Goal: Answer question/provide support

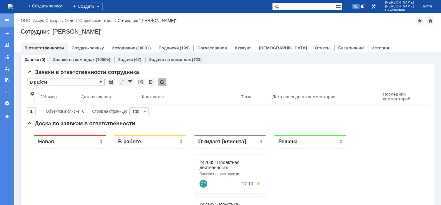
click at [5, 17] on div at bounding box center [7, 20] width 14 height 13
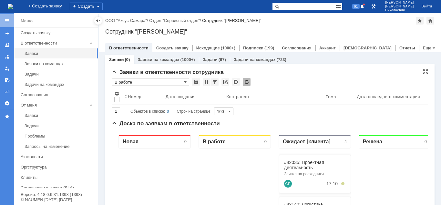
click at [146, 84] on input "В работе" at bounding box center [150, 82] width 77 height 8
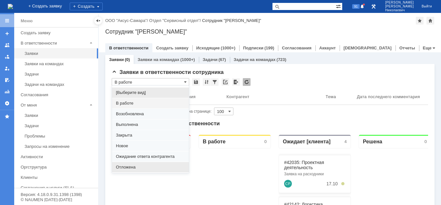
click at [132, 164] on div "Отложена" at bounding box center [150, 167] width 77 height 10
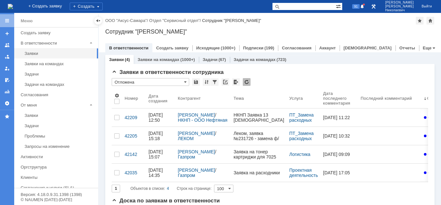
type input "Отложена"
click at [97, 20] on div at bounding box center [98, 20] width 5 height 5
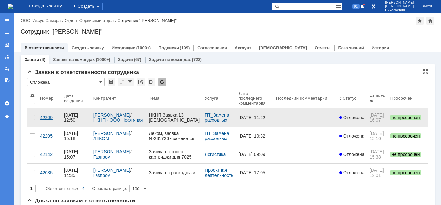
click at [47, 116] on div "42209" at bounding box center [49, 117] width 19 height 5
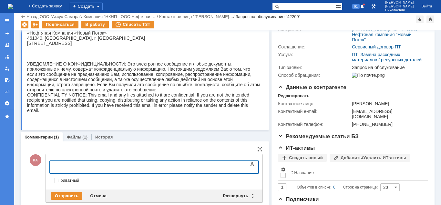
click at [64, 169] on div at bounding box center [103, 166] width 92 height 5
click at [148, 166] on div "фотобарабан доступен к заказу. стоимость составит" at bounding box center [103, 169] width 92 height 10
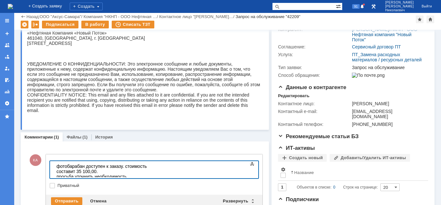
scroll to position [145, 0]
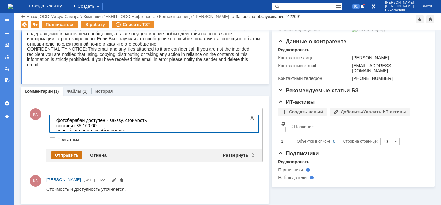
click at [70, 156] on div "Отправить" at bounding box center [66, 155] width 31 height 8
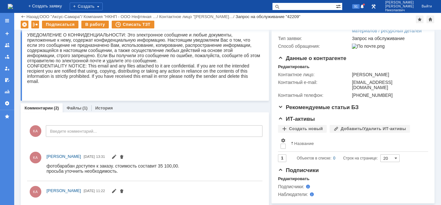
scroll to position [0, 0]
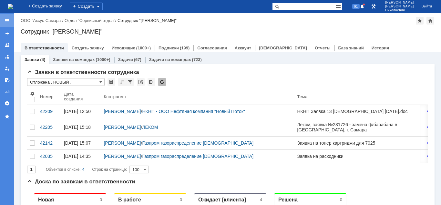
click at [8, 20] on div at bounding box center [7, 20] width 5 height 5
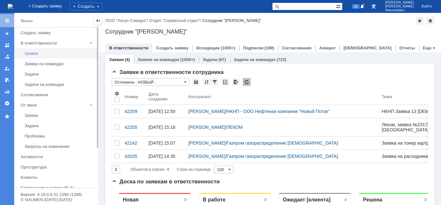
click at [29, 53] on div "Заявки" at bounding box center [60, 53] width 70 height 5
click at [140, 83] on input "Отложена . НОВЫЙ ." at bounding box center [150, 82] width 77 height 8
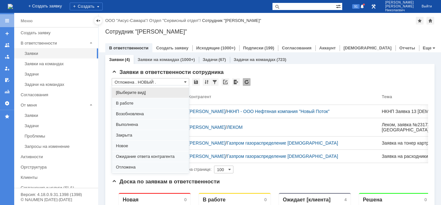
click at [139, 91] on span "[Выберите вид]" at bounding box center [150, 92] width 69 height 5
type input "[Выберите вид]"
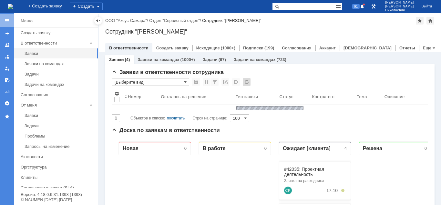
type input "20"
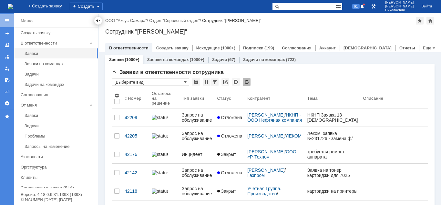
type input "[Выберите вид]"
click at [97, 20] on div at bounding box center [98, 20] width 5 height 5
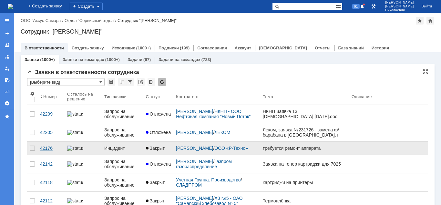
click at [45, 148] on div "42176" at bounding box center [51, 148] width 22 height 5
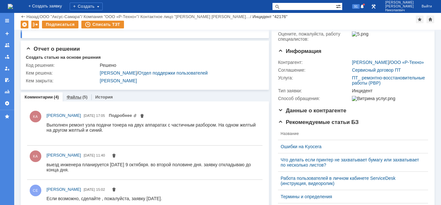
click at [82, 96] on div "(5)" at bounding box center [84, 97] width 5 height 5
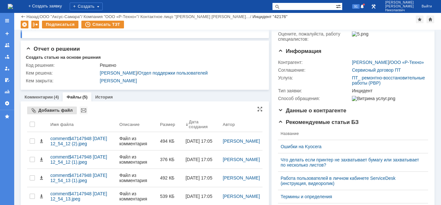
click at [58, 108] on div "Добавить файл" at bounding box center [52, 111] width 50 height 8
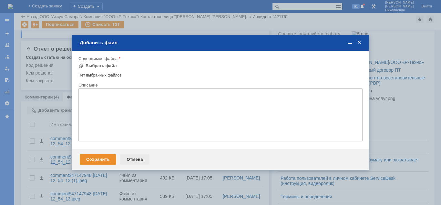
click at [138, 160] on div "Отмена" at bounding box center [134, 159] width 29 height 10
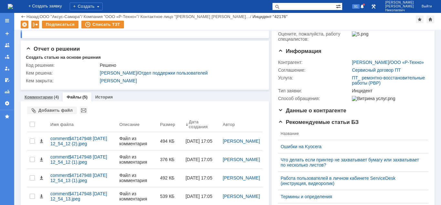
click at [52, 96] on link "Комментарии" at bounding box center [39, 97] width 28 height 5
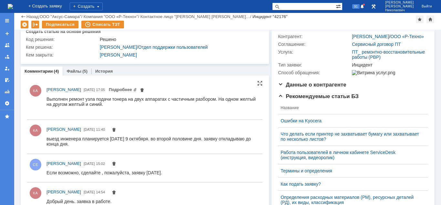
scroll to position [99, 0]
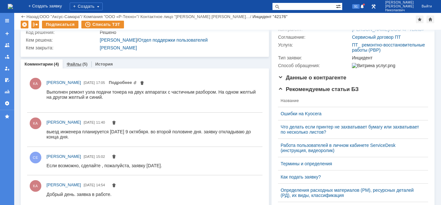
click at [76, 65] on link "Файлы" at bounding box center [74, 64] width 15 height 5
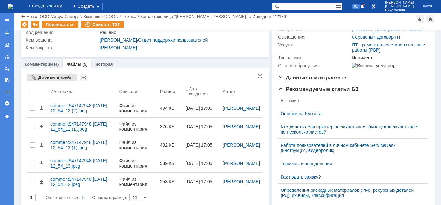
click at [56, 78] on div "Добавить файл" at bounding box center [52, 78] width 50 height 8
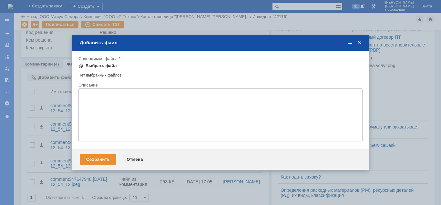
click at [107, 64] on div "Выбрать файл" at bounding box center [101, 65] width 31 height 5
click at [131, 159] on div "Отмена" at bounding box center [134, 159] width 29 height 10
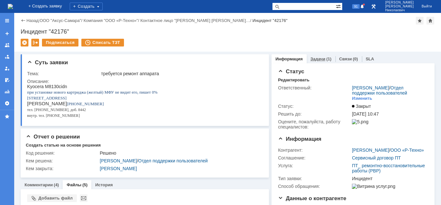
click at [314, 60] on link "Задачи" at bounding box center [318, 59] width 15 height 5
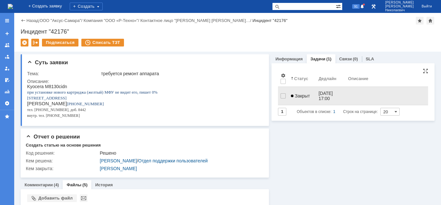
click at [305, 93] on span "Закрыт" at bounding box center [300, 95] width 19 height 5
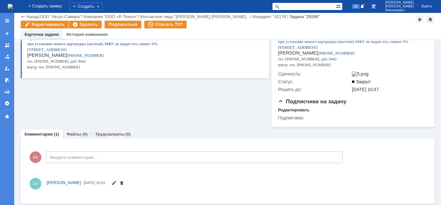
scroll to position [99, 0]
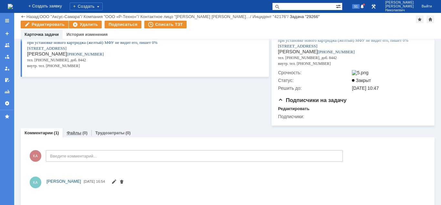
click at [80, 135] on link "Файлы" at bounding box center [74, 132] width 15 height 5
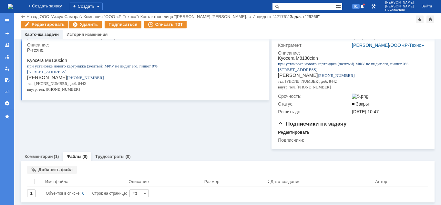
scroll to position [83, 0]
drag, startPoint x: 53, startPoint y: 170, endPoint x: 124, endPoint y: 163, distance: 71.7
click at [54, 170] on div "Добавить файл" at bounding box center [52, 170] width 50 height 8
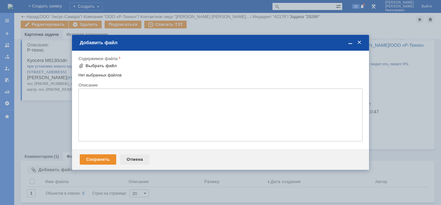
click at [136, 158] on div "Отмена" at bounding box center [134, 159] width 29 height 10
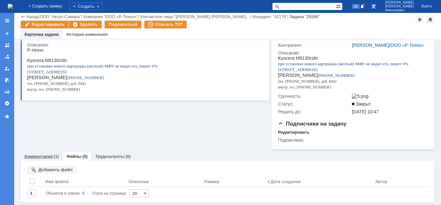
click at [52, 158] on link "Комментарии" at bounding box center [39, 156] width 28 height 5
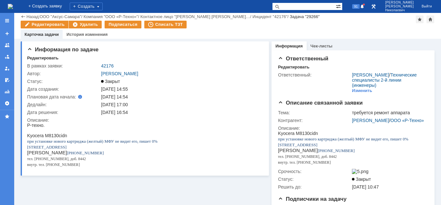
scroll to position [66, 0]
